Goal: Task Accomplishment & Management: Manage account settings

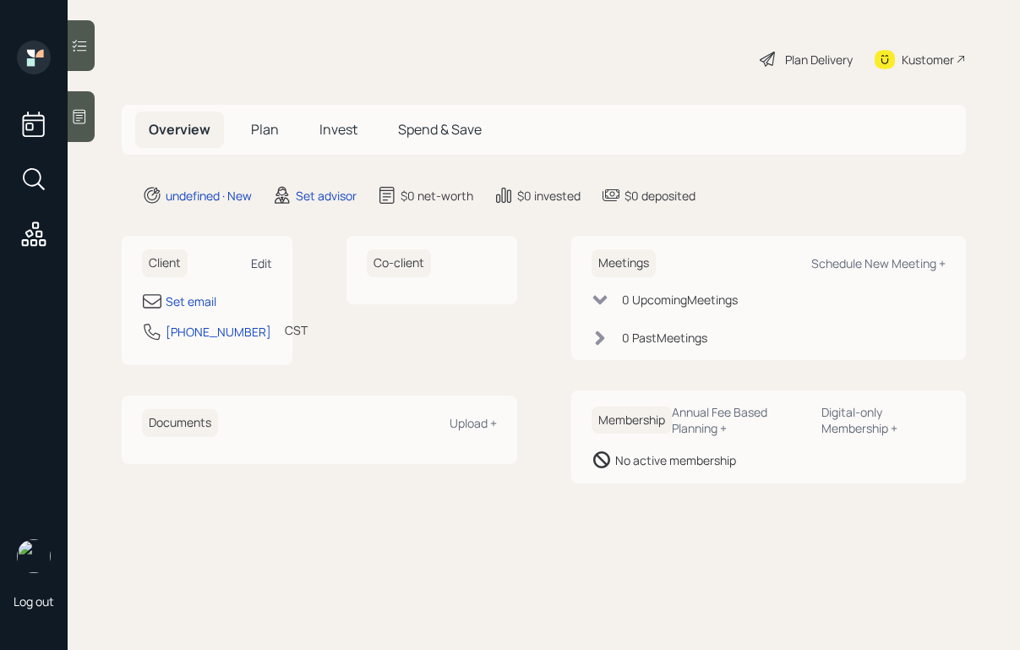
click at [264, 262] on div "Edit" at bounding box center [261, 263] width 21 height 16
select select "America/[GEOGRAPHIC_DATA]"
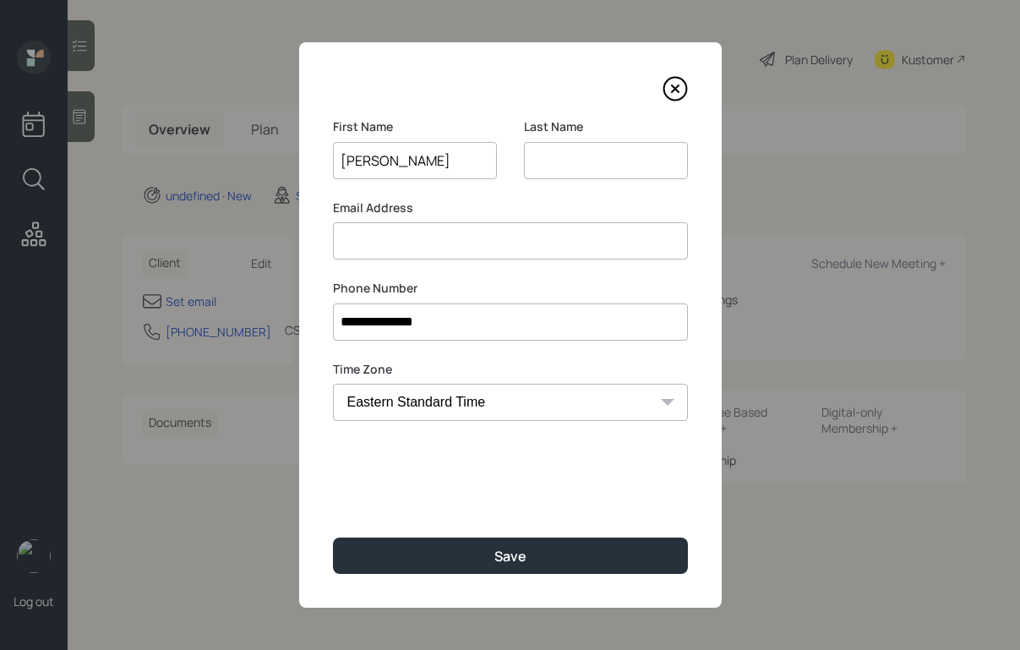
type input "[PERSON_NAME]"
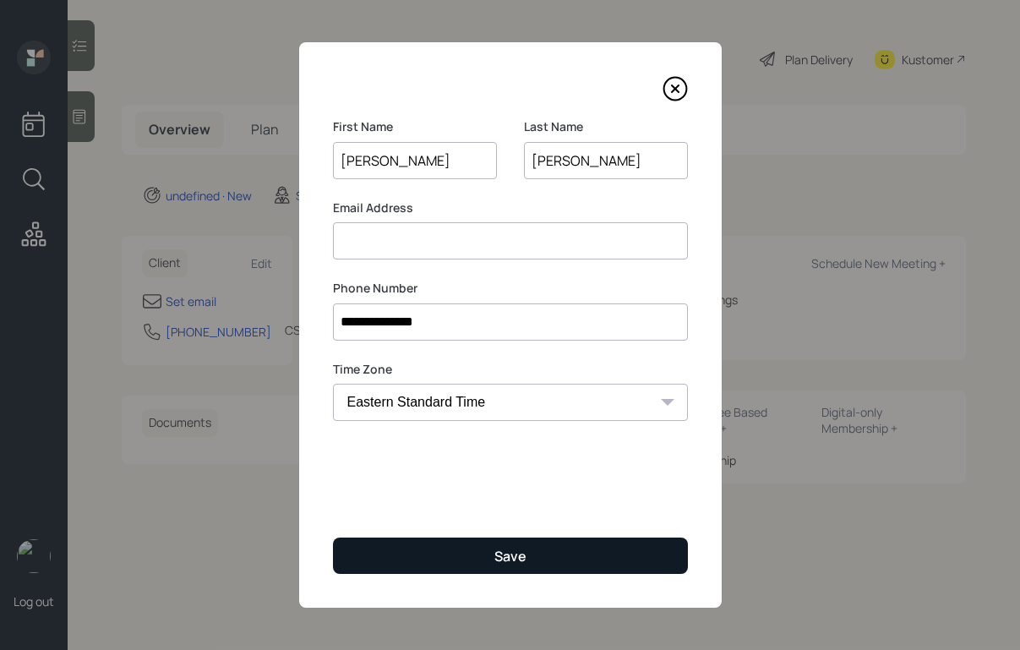
type input "[PERSON_NAME]"
click at [517, 543] on button "Save" at bounding box center [510, 555] width 355 height 36
